Goal: Information Seeking & Learning: Learn about a topic

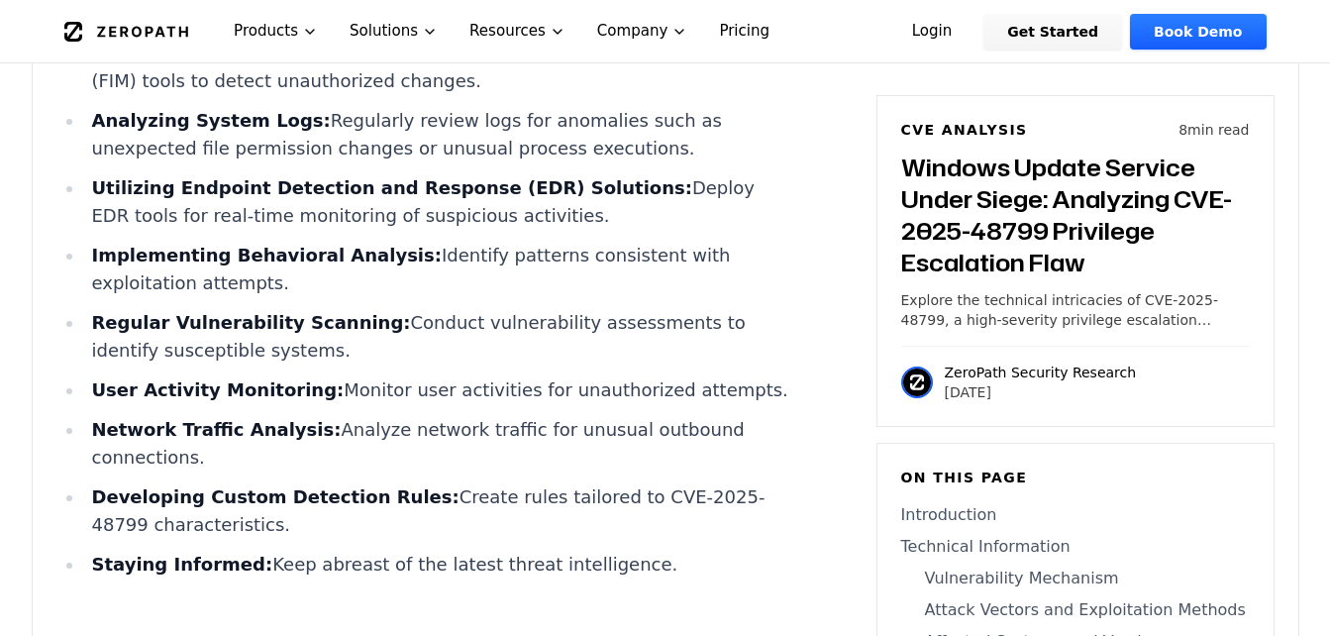
scroll to position [3368, 0]
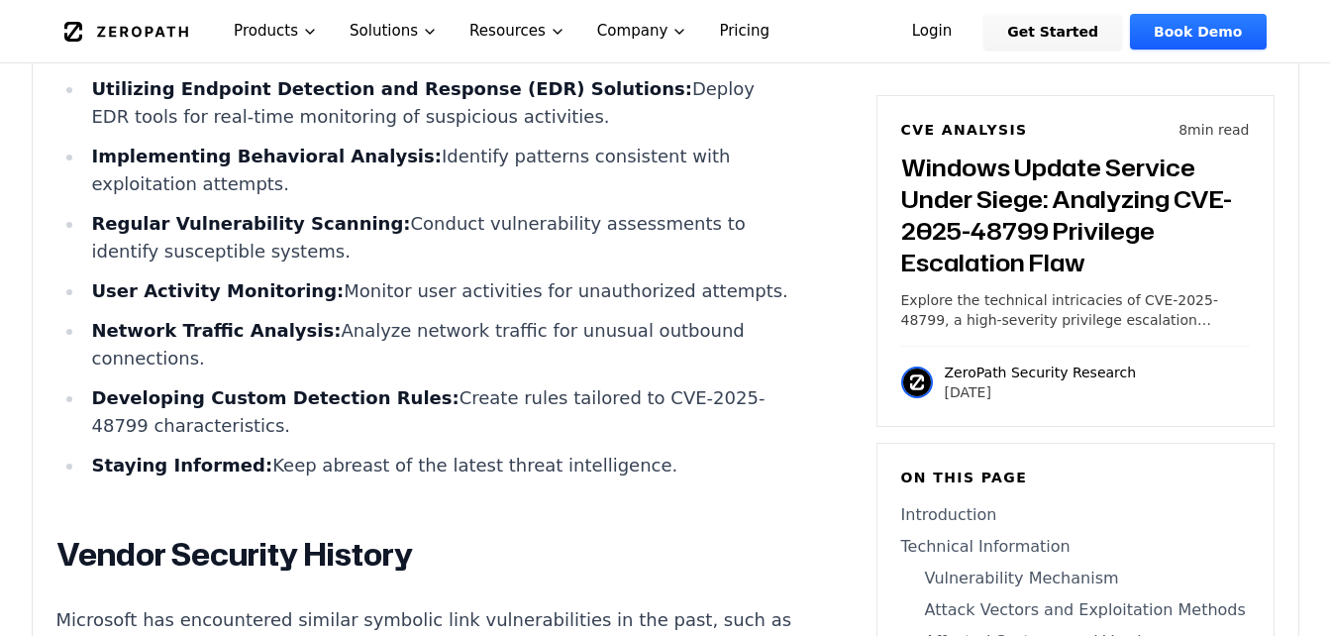
drag, startPoint x: 297, startPoint y: 412, endPoint x: 162, endPoint y: 407, distance: 134.8
click at [297, 372] on li "Network Traffic Analysis: Analyze network traffic for unusual outbound connecti…" at bounding box center [438, 344] width 709 height 55
drag, startPoint x: 96, startPoint y: 387, endPoint x: 191, endPoint y: 408, distance: 97.4
click at [191, 372] on li "Network Traffic Analysis: Analyze network traffic for unusual outbound connecti…" at bounding box center [438, 344] width 709 height 55
copy li "Network Traffic Analysis: Analyze network traffic for unusual outbound connecti…"
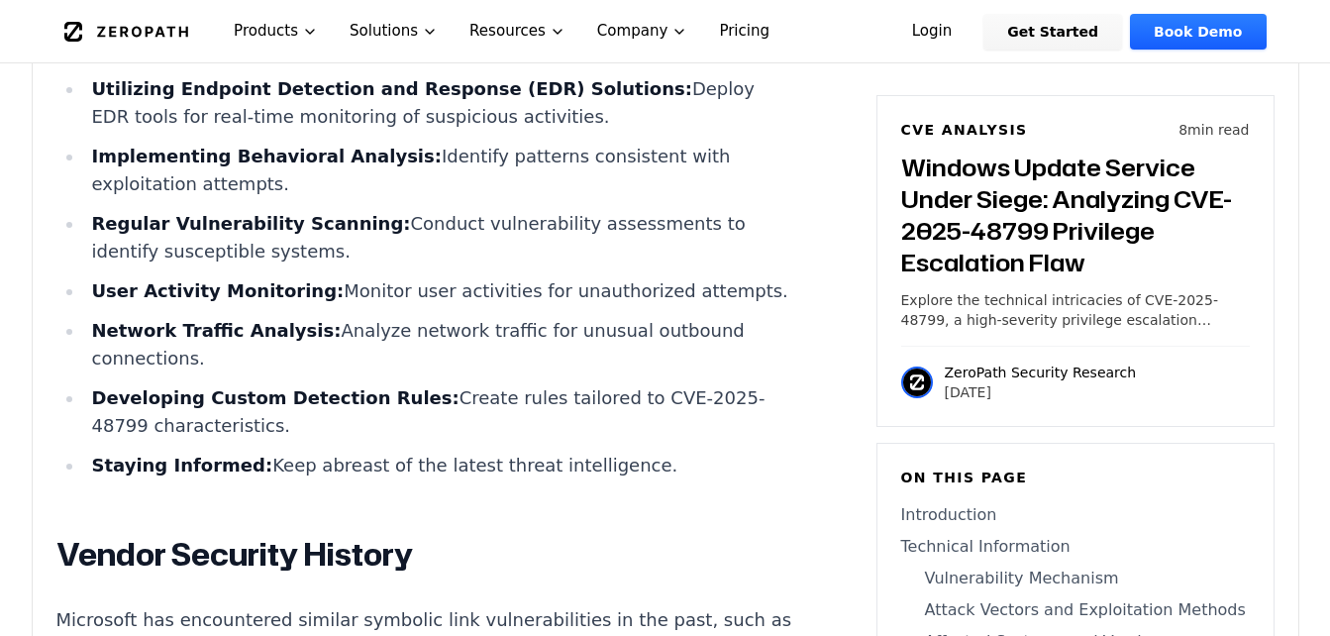
drag, startPoint x: 366, startPoint y: 456, endPoint x: 351, endPoint y: 457, distance: 14.9
click at [366, 408] on strong "Developing Custom Detection Rules:" at bounding box center [275, 397] width 368 height 21
click at [273, 408] on strong "Developing Custom Detection Rules:" at bounding box center [275, 397] width 368 height 21
click at [517, 440] on li "Developing Custom Detection Rules: Create rules tailored to CVE-2025-48799 char…" at bounding box center [438, 411] width 709 height 55
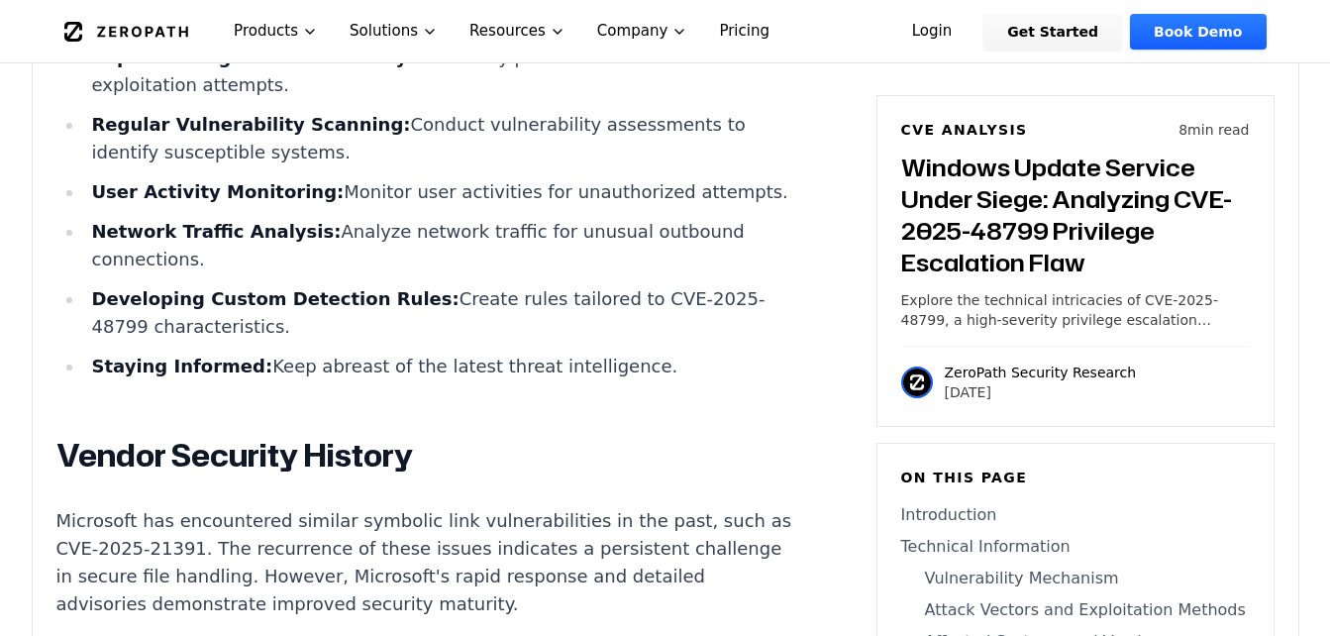
scroll to position [3566, 0]
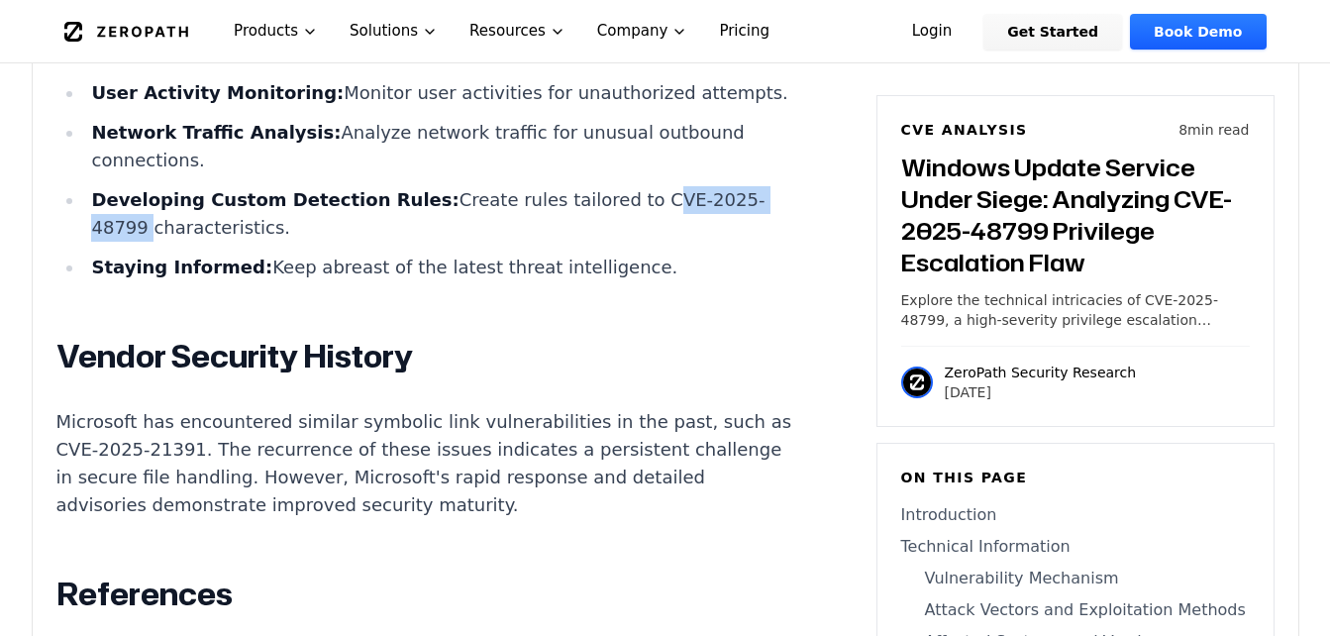
drag, startPoint x: 577, startPoint y: 261, endPoint x: 141, endPoint y: 283, distance: 436.5
click at [141, 242] on li "Developing Custom Detection Rules: Create rules tailored to CVE-2025-48799 char…" at bounding box center [438, 213] width 709 height 55
copy li "CVE-2025-48799"
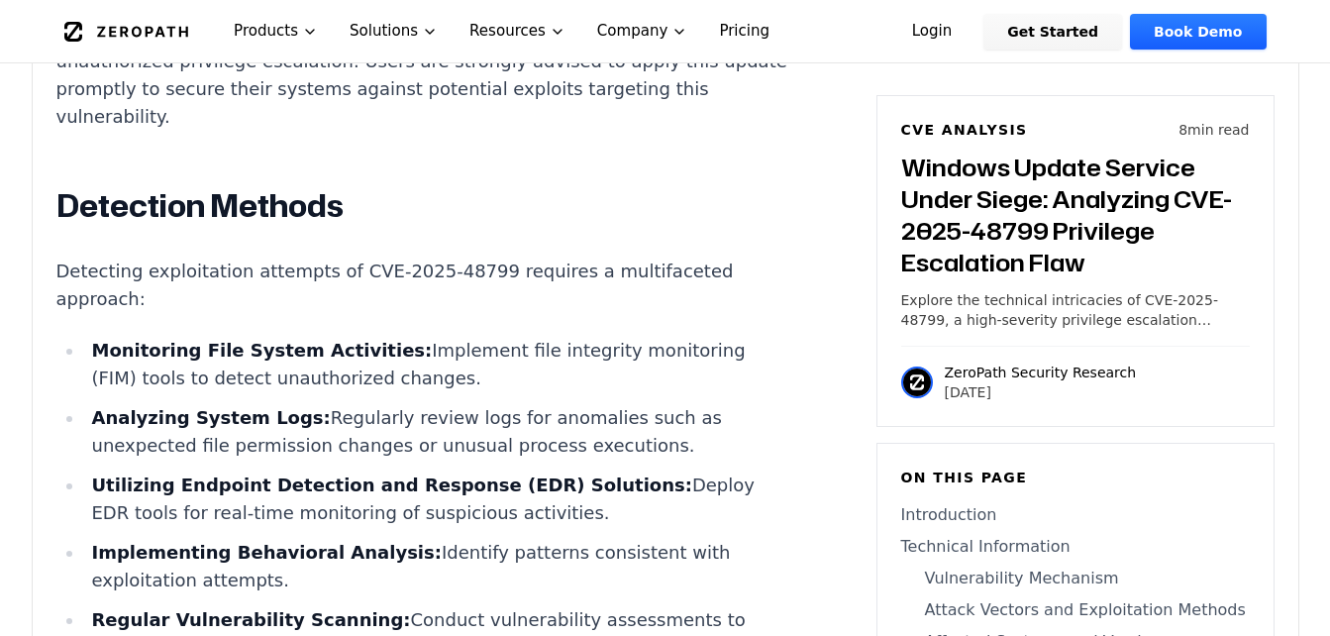
scroll to position [3170, 0]
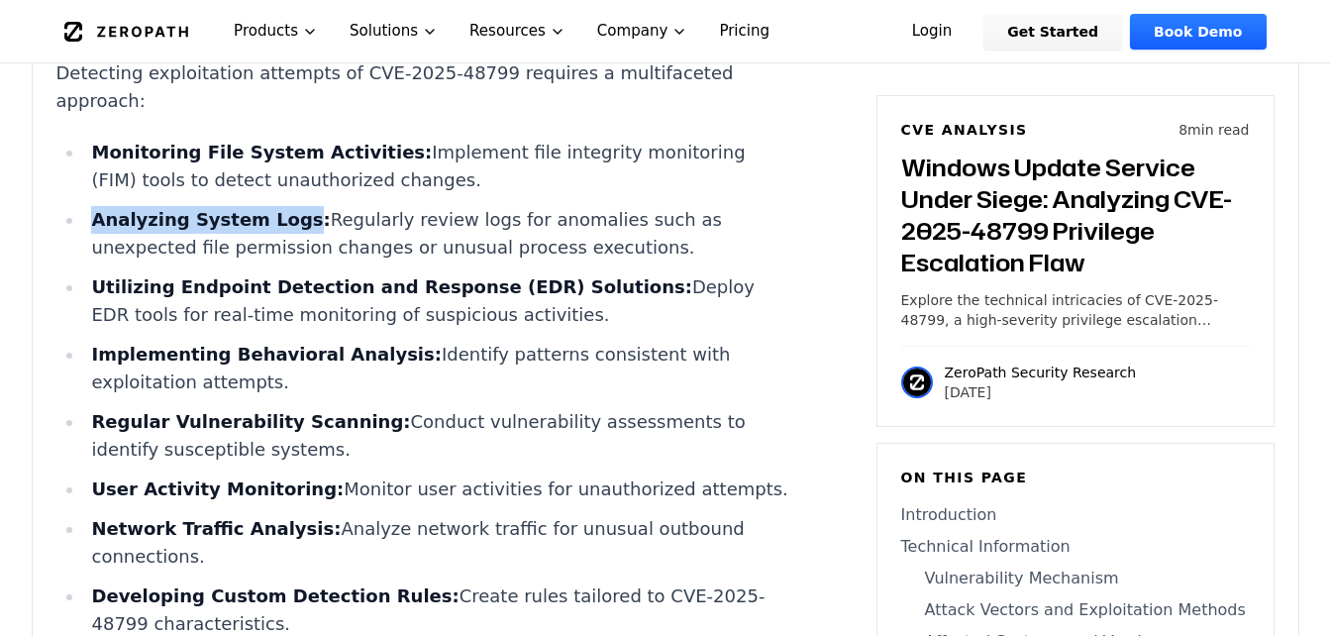
drag, startPoint x: 93, startPoint y: 245, endPoint x: 276, endPoint y: 234, distance: 183.6
click at [276, 230] on strong "Analyzing System Logs:" at bounding box center [210, 219] width 239 height 21
click at [291, 365] on strong "Implementing Behavioral Analysis:" at bounding box center [266, 354] width 350 height 21
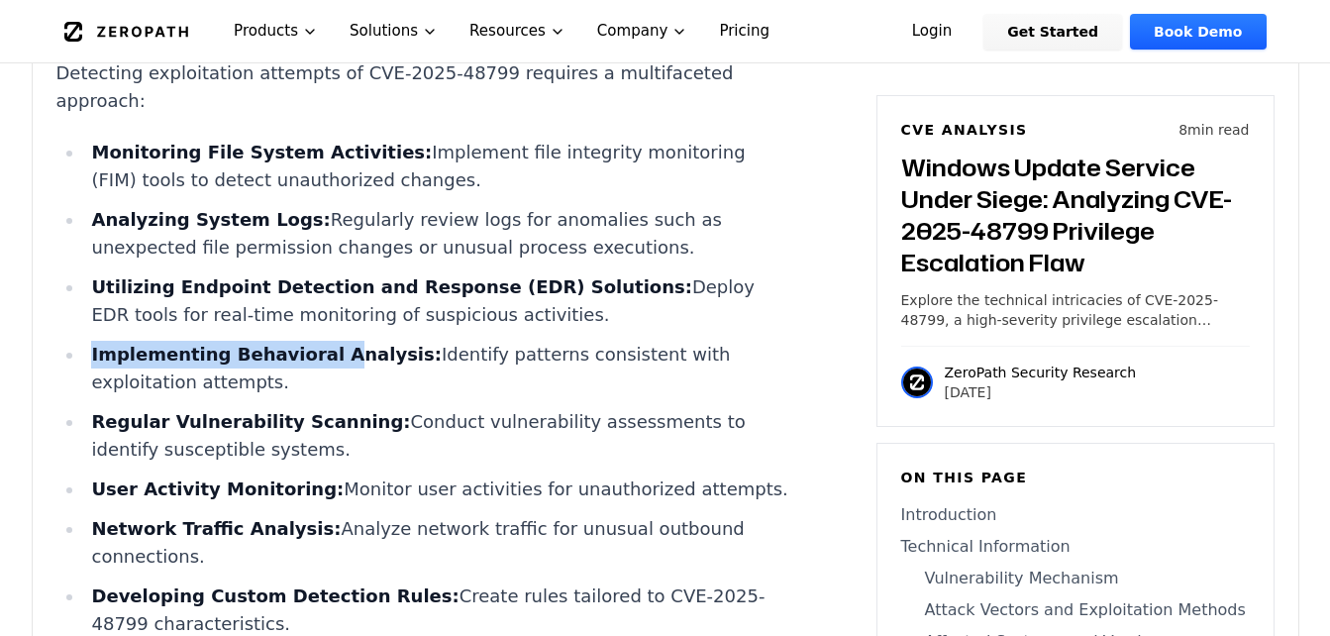
drag, startPoint x: 91, startPoint y: 376, endPoint x: 310, endPoint y: 365, distance: 219.3
click at [310, 365] on ul "Monitoring File System Activities: Implement file integrity monitoring (FIM) to…" at bounding box center [424, 408] width 737 height 539
drag, startPoint x: 310, startPoint y: 365, endPoint x: 256, endPoint y: 338, distance: 60.7
click at [256, 329] on li "Utilizing Endpoint Detection and Response (EDR) Solutions: Deploy EDR tools for…" at bounding box center [438, 300] width 709 height 55
drag, startPoint x: 256, startPoint y: 338, endPoint x: 144, endPoint y: 326, distance: 112.6
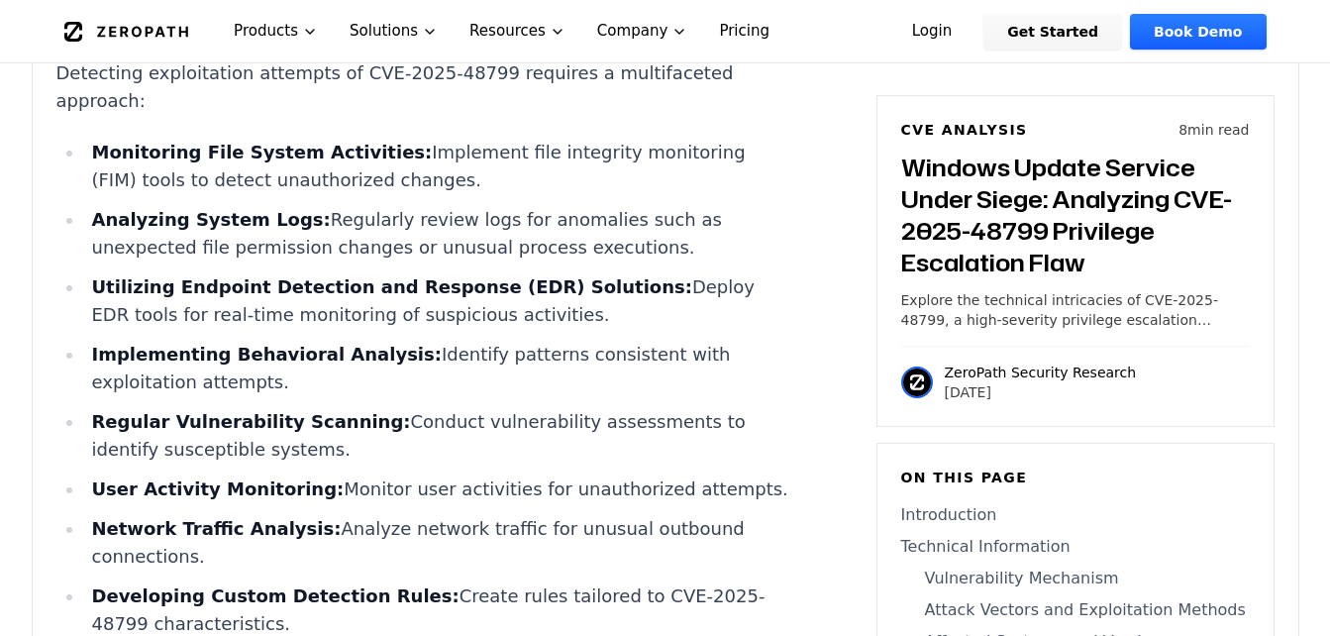
click at [144, 326] on li "Utilizing Endpoint Detection and Response (EDR) Solutions: Deploy EDR tools for…" at bounding box center [438, 300] width 709 height 55
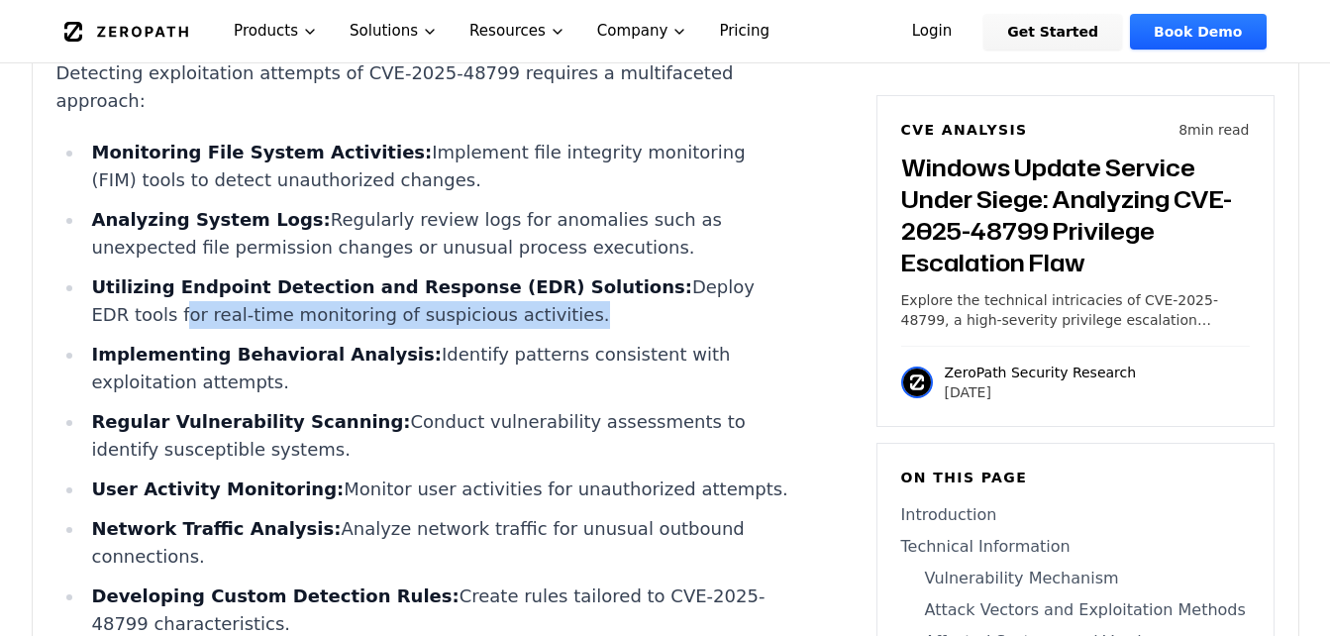
drag, startPoint x: 136, startPoint y: 336, endPoint x: 503, endPoint y: 342, distance: 367.6
click at [503, 329] on li "Utilizing Endpoint Detection and Response (EDR) Solutions: Deploy EDR tools for…" at bounding box center [438, 300] width 709 height 55
copy li "for real-time monitoring of suspicious activities"
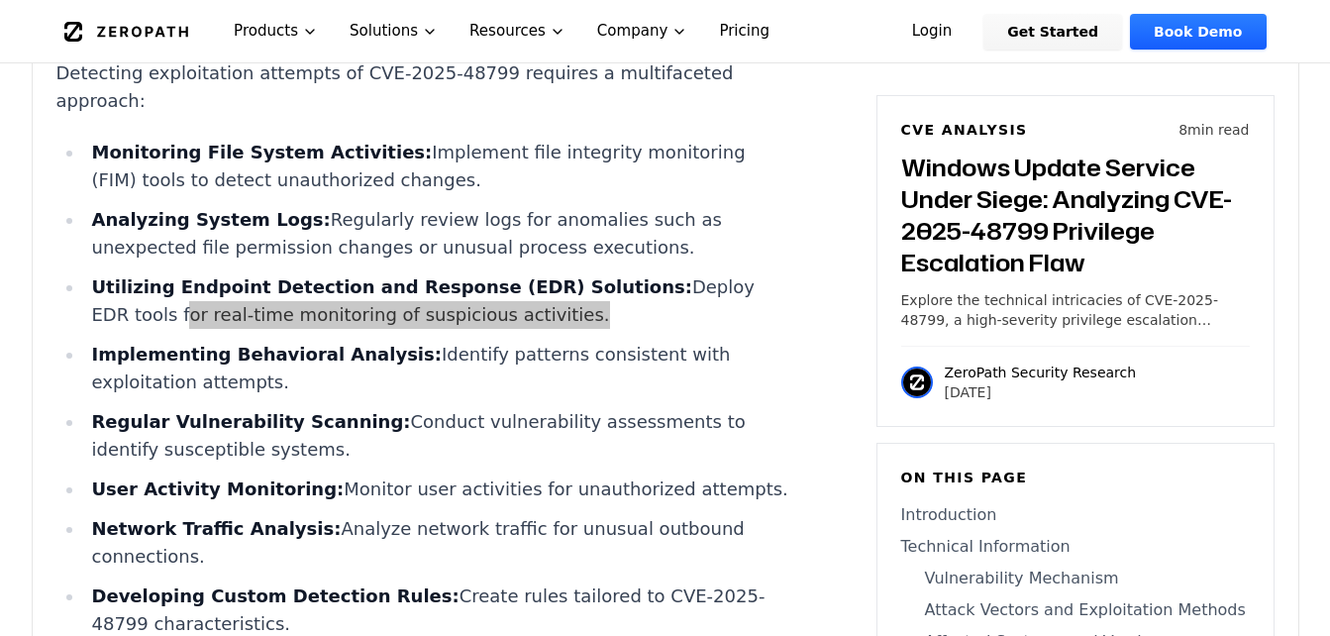
scroll to position [3368, 0]
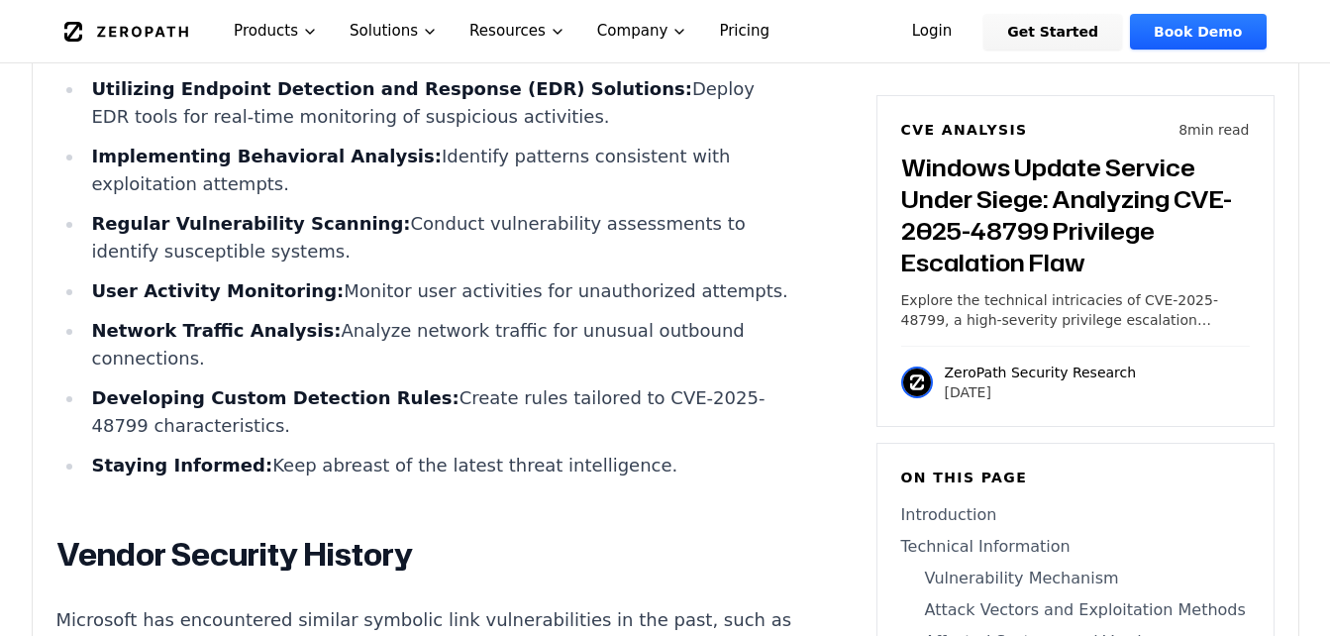
drag, startPoint x: 282, startPoint y: 468, endPoint x: 286, endPoint y: 491, distance: 24.1
click at [282, 440] on li "Developing Custom Detection Rules: Create rules tailored to CVE-2025-48799 char…" at bounding box center [438, 411] width 709 height 55
click at [258, 479] on li "Staying Informed: Keep abreast of the latest threat intelligence." at bounding box center [438, 466] width 709 height 28
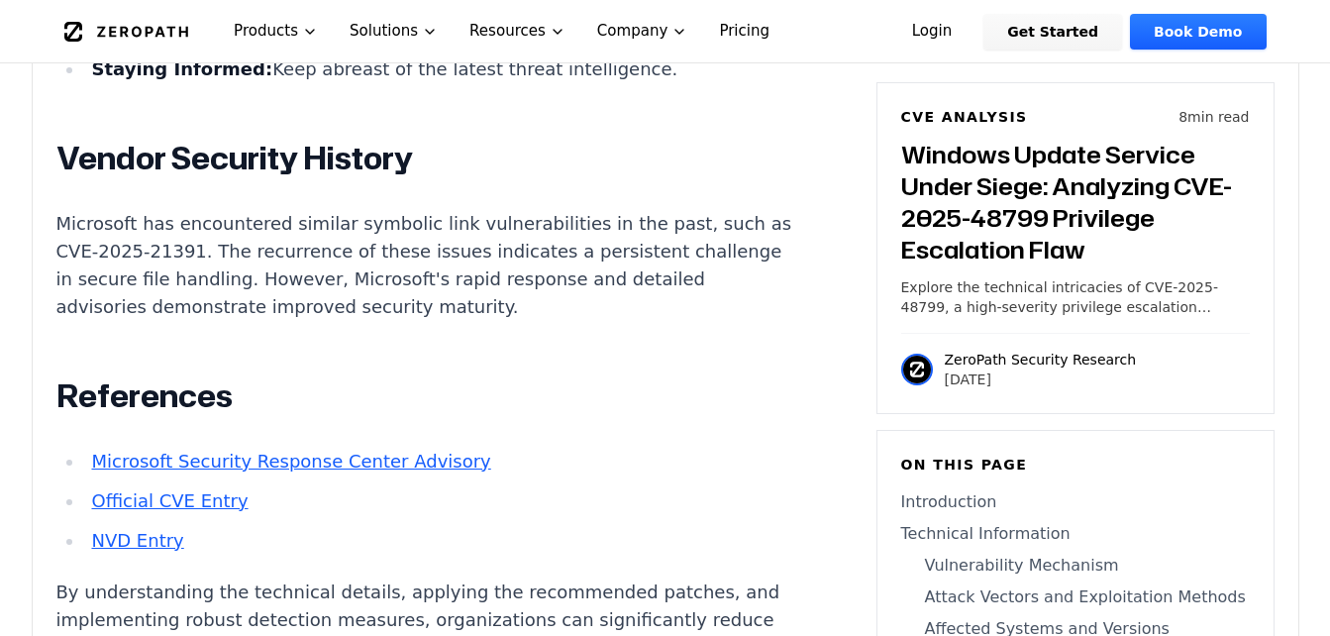
scroll to position [3071, 0]
